Goal: Navigation & Orientation: Find specific page/section

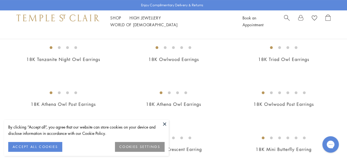
click at [165, 124] on button at bounding box center [164, 124] width 8 height 8
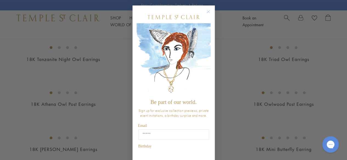
drag, startPoint x: 350, startPoint y: 15, endPoint x: 336, endPoint y: 17, distance: 13.7
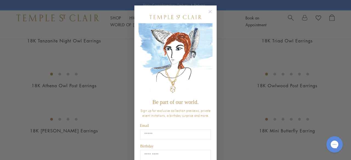
click at [209, 12] on circle "Close dialog" at bounding box center [210, 11] width 7 height 7
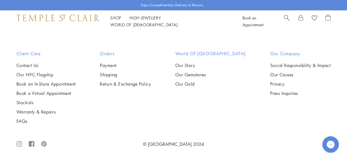
scroll to position [2512, 0]
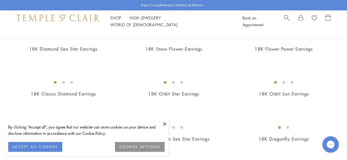
scroll to position [73, 0]
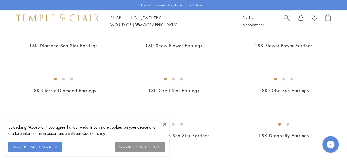
drag, startPoint x: 0, startPoint y: 0, endPoint x: 348, endPoint y: 10, distance: 348.3
click at [163, 124] on button at bounding box center [164, 124] width 8 height 8
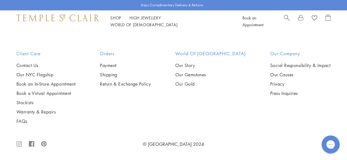
scroll to position [2373, 0]
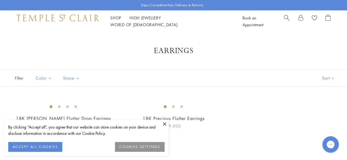
click at [164, 123] on button at bounding box center [164, 124] width 8 height 8
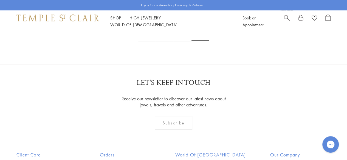
scroll to position [140, 0]
